Goal: Navigation & Orientation: Find specific page/section

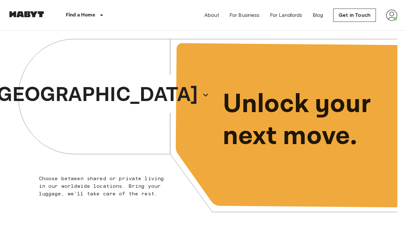
click at [386, 14] on img at bounding box center [391, 14] width 11 height 11
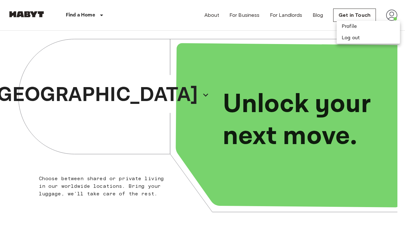
click at [214, 18] on div at bounding box center [202, 114] width 405 height 228
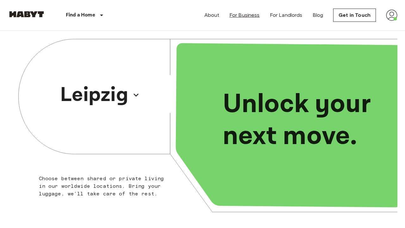
click at [240, 14] on link "For Business" at bounding box center [244, 15] width 30 height 8
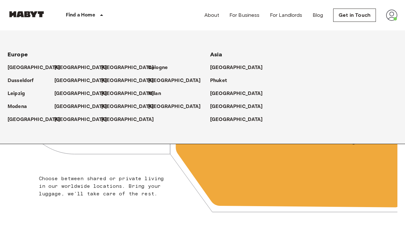
click at [74, 15] on p "Find a Home" at bounding box center [80, 15] width 29 height 8
click at [391, 15] on img at bounding box center [391, 14] width 11 height 11
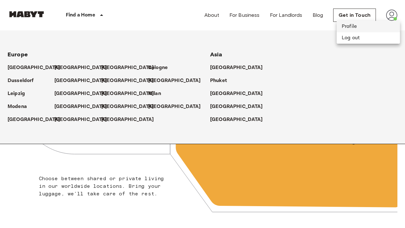
click at [343, 25] on li "Profile" at bounding box center [368, 26] width 63 height 11
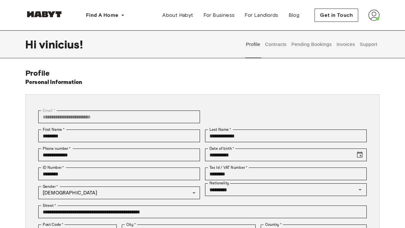
click at [283, 46] on button "Contracts" at bounding box center [275, 44] width 23 height 28
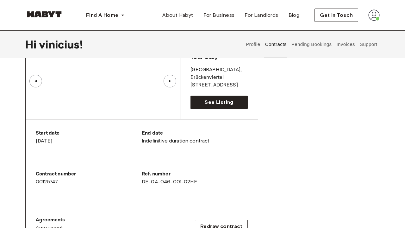
scroll to position [50, 0]
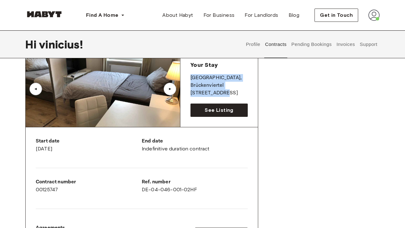
drag, startPoint x: 189, startPoint y: 75, endPoint x: 222, endPoint y: 95, distance: 39.0
click at [222, 95] on div "Your Stay FRANKFURT , Brückenviertel Wallstraße 26 See Listing" at bounding box center [218, 89] width 77 height 76
copy div "FRANKFURT , Brückenviertel Wallstraße 26"
